Goal: Task Accomplishment & Management: Use online tool/utility

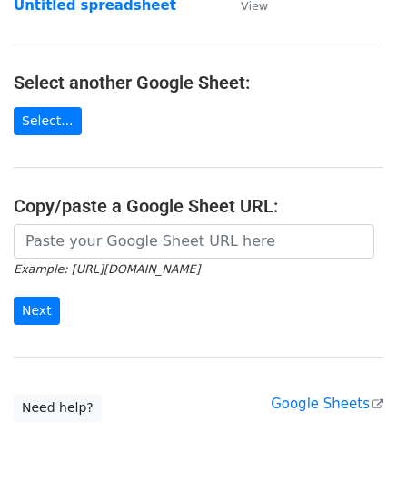
scroll to position [182, 0]
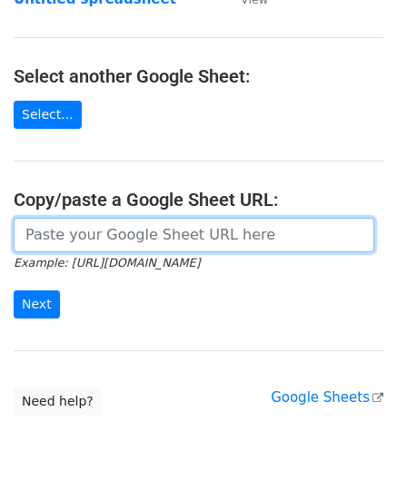
click at [87, 225] on input "url" at bounding box center [194, 235] width 360 height 34
paste input "[URL][DOMAIN_NAME]"
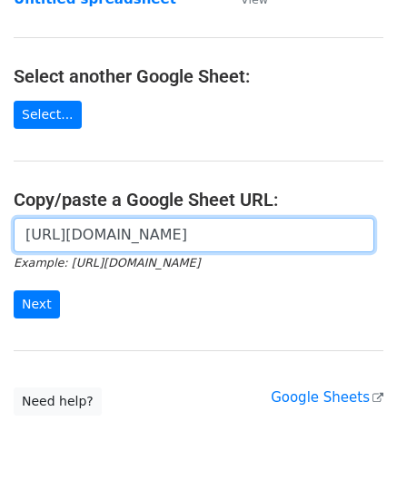
scroll to position [0, 390]
type input "[URL][DOMAIN_NAME]"
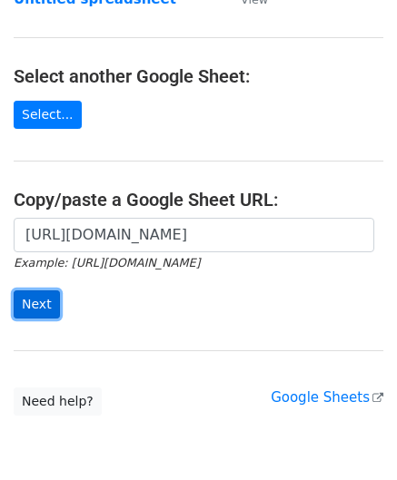
click at [39, 300] on input "Next" at bounding box center [37, 305] width 46 height 28
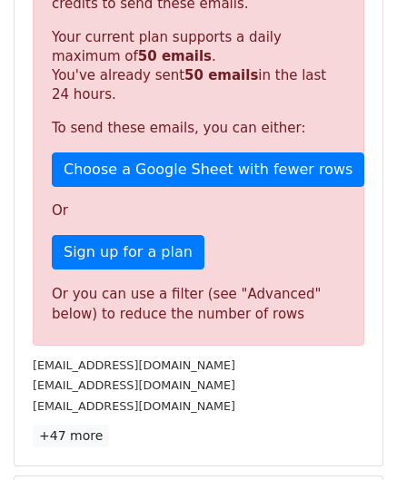
scroll to position [613, 0]
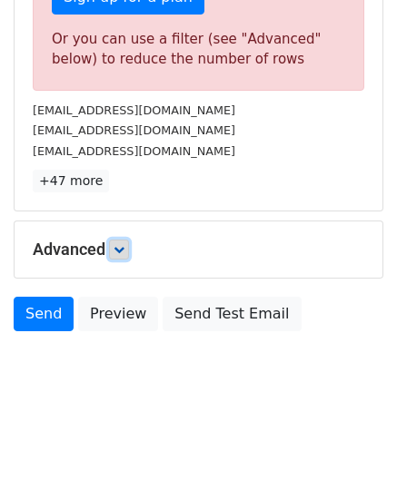
click at [123, 246] on icon at bounding box center [118, 249] width 11 height 11
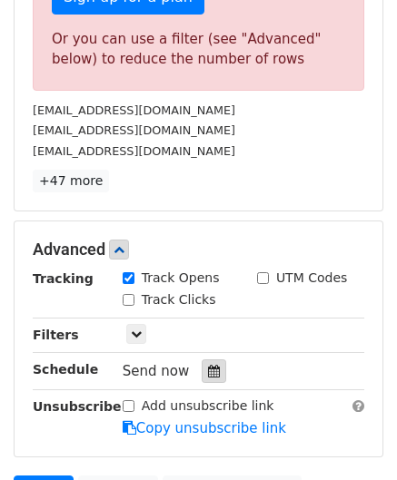
click at [208, 365] on icon at bounding box center [214, 371] width 12 height 13
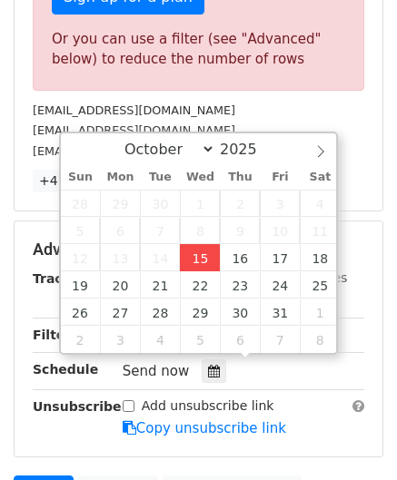
type input "2025-10-15 12:00"
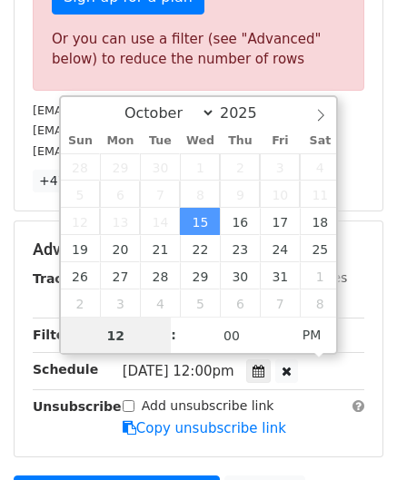
paste input "6"
type input "6"
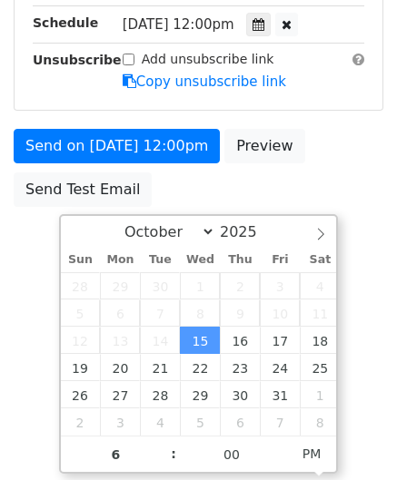
type input "2025-10-15 18:00"
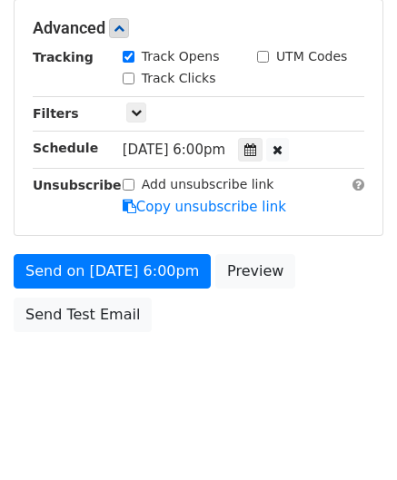
scroll to position [832, 0]
